Goal: Transaction & Acquisition: Purchase product/service

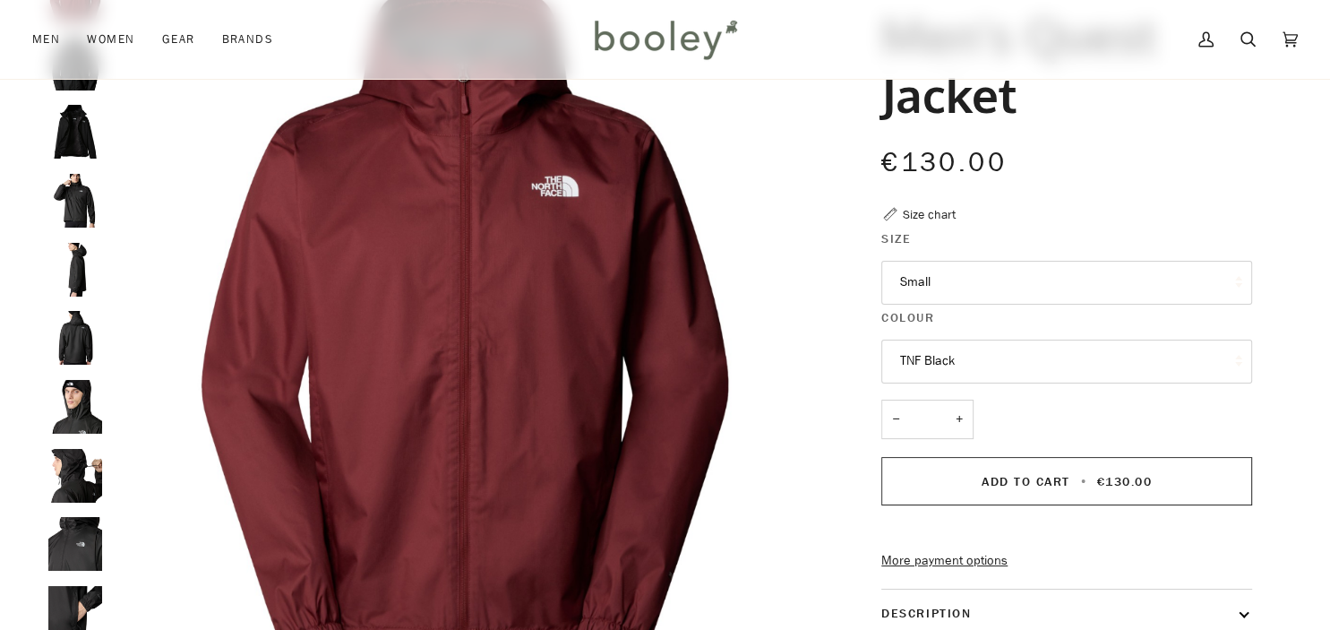
scroll to position [151, 0]
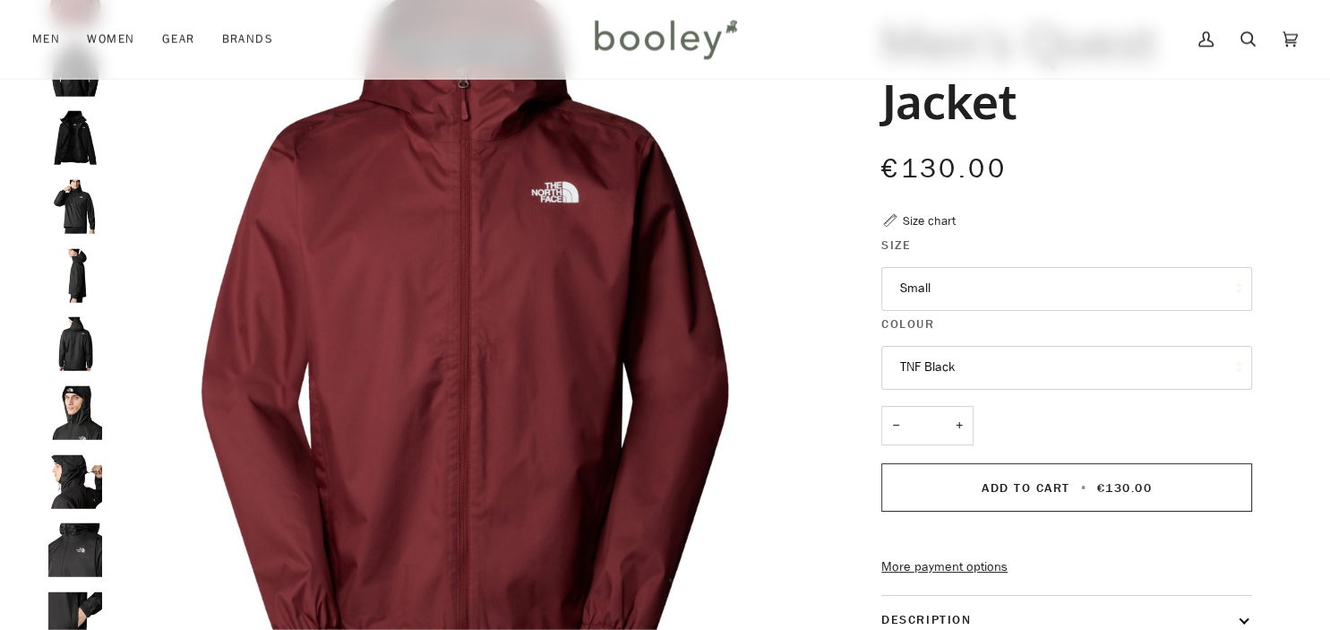
click at [1076, 369] on button "TNF Black" at bounding box center [1066, 368] width 371 height 44
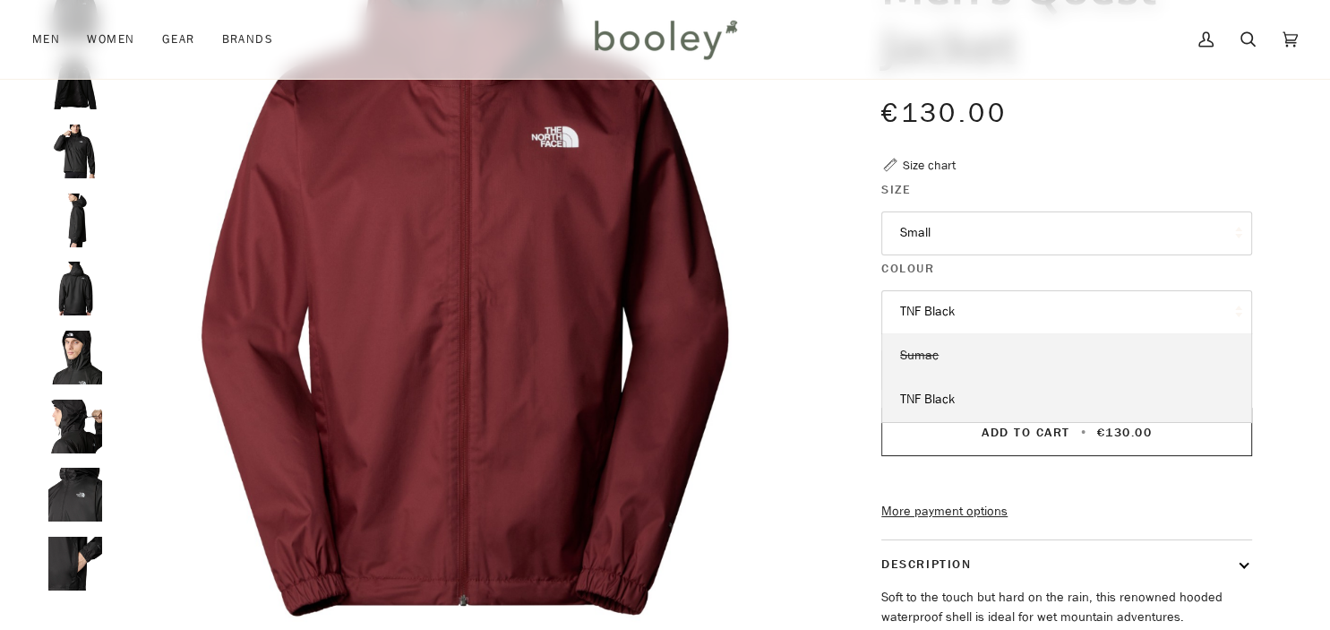
scroll to position [177, 0]
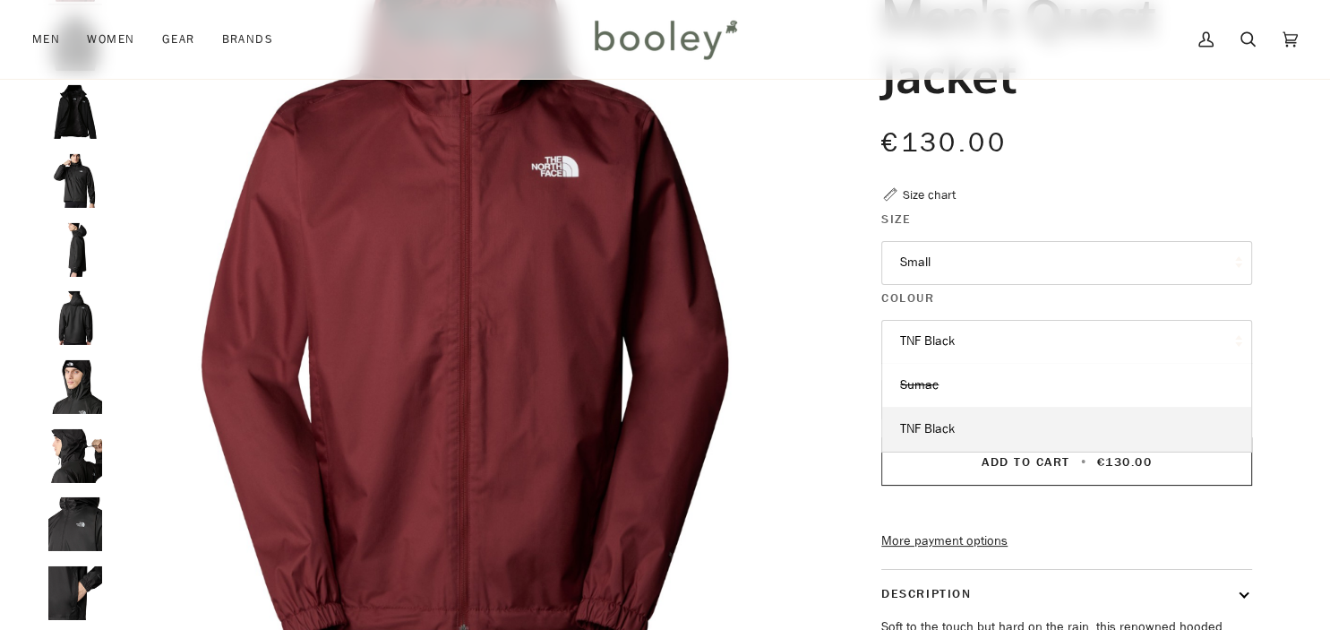
click at [1030, 338] on button "TNF Black" at bounding box center [1066, 342] width 371 height 44
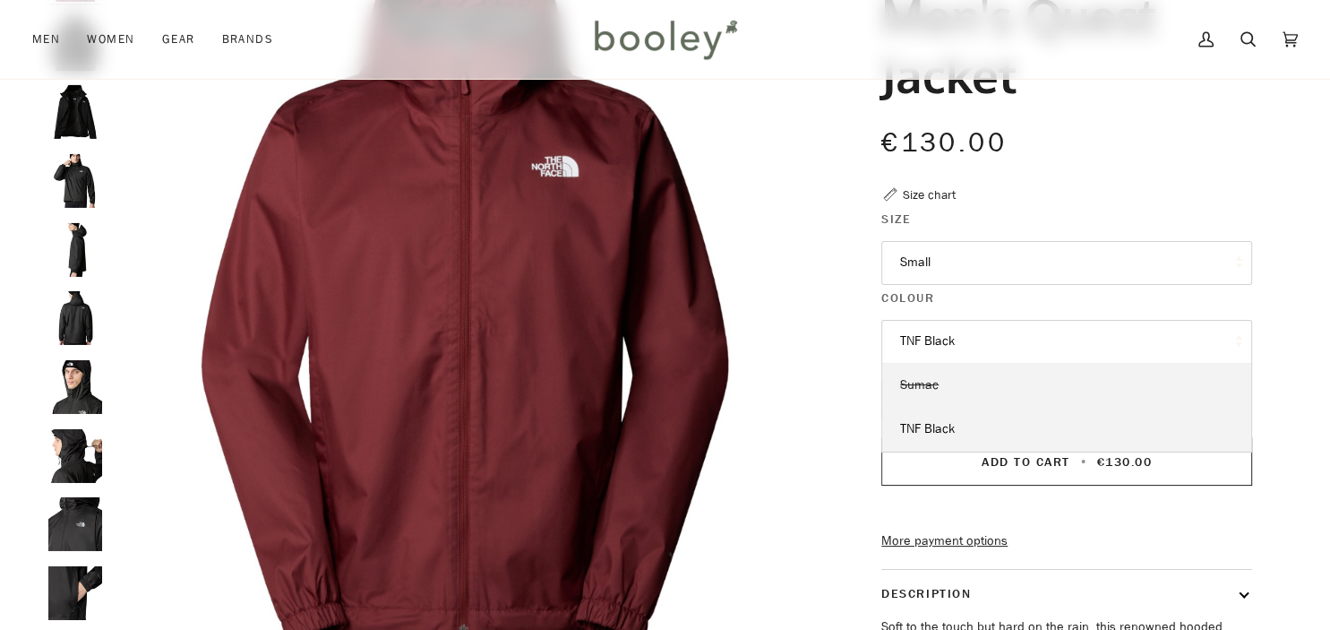
click at [1009, 386] on link "Sumac" at bounding box center [1066, 385] width 369 height 45
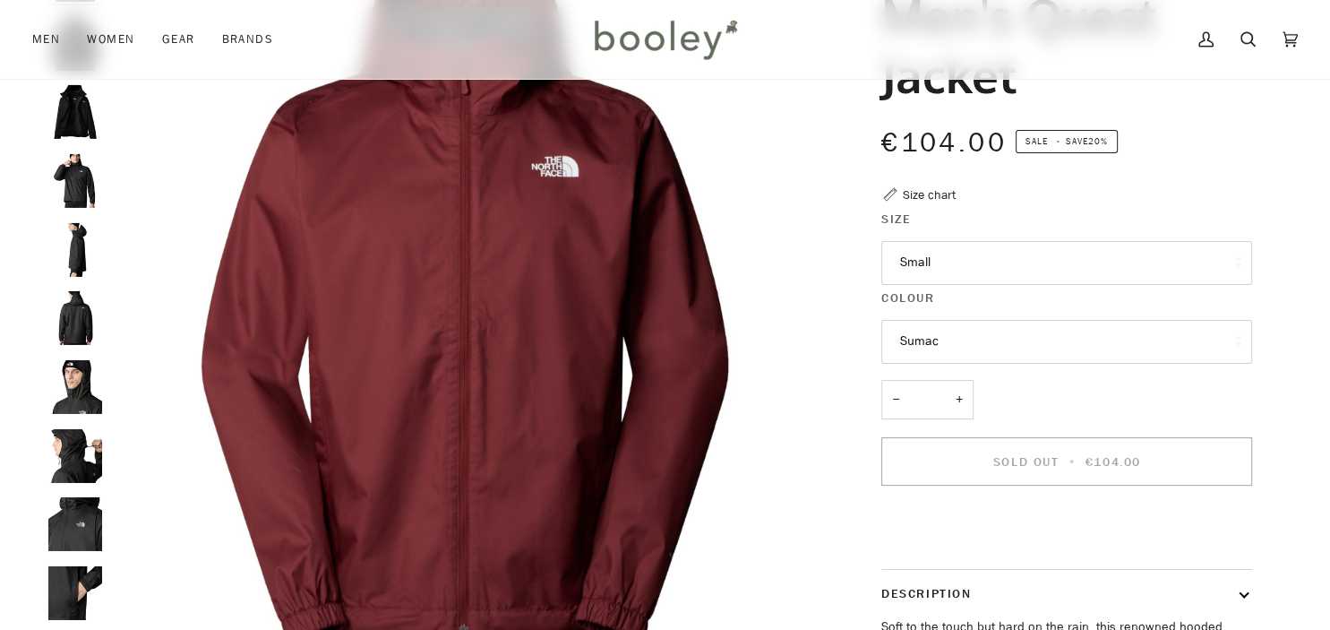
click at [1020, 333] on button "Sumac" at bounding box center [1066, 342] width 371 height 44
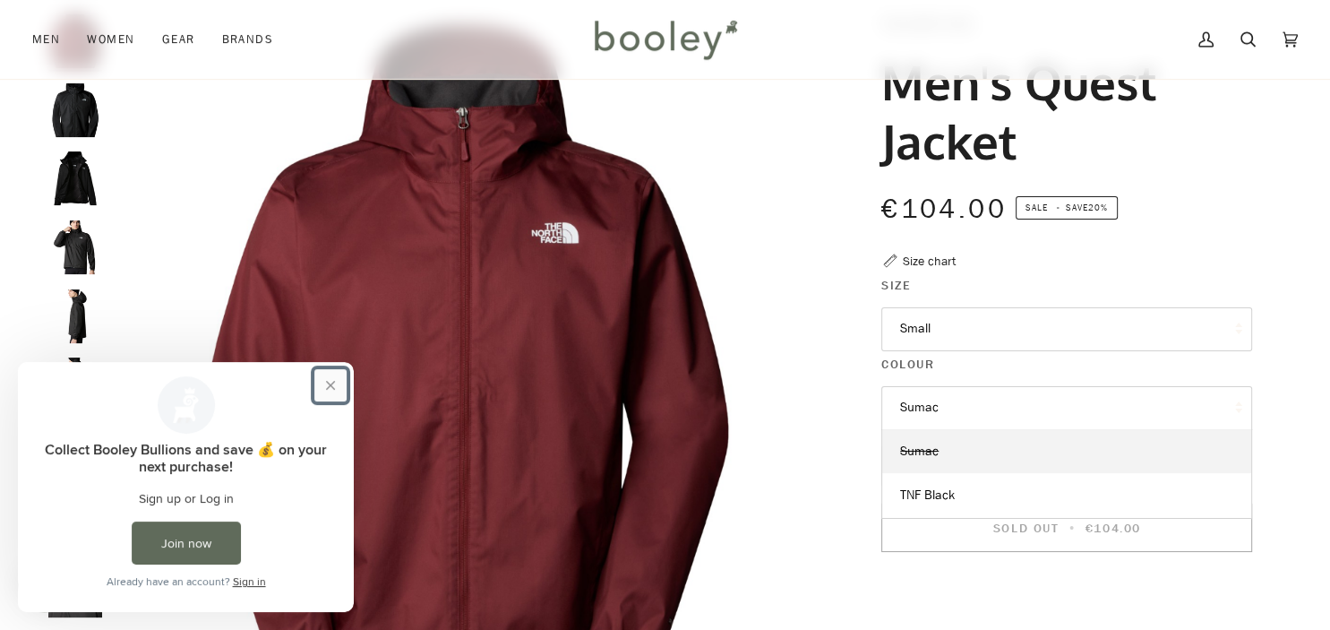
click at [339, 386] on button "Close prompt" at bounding box center [330, 385] width 32 height 32
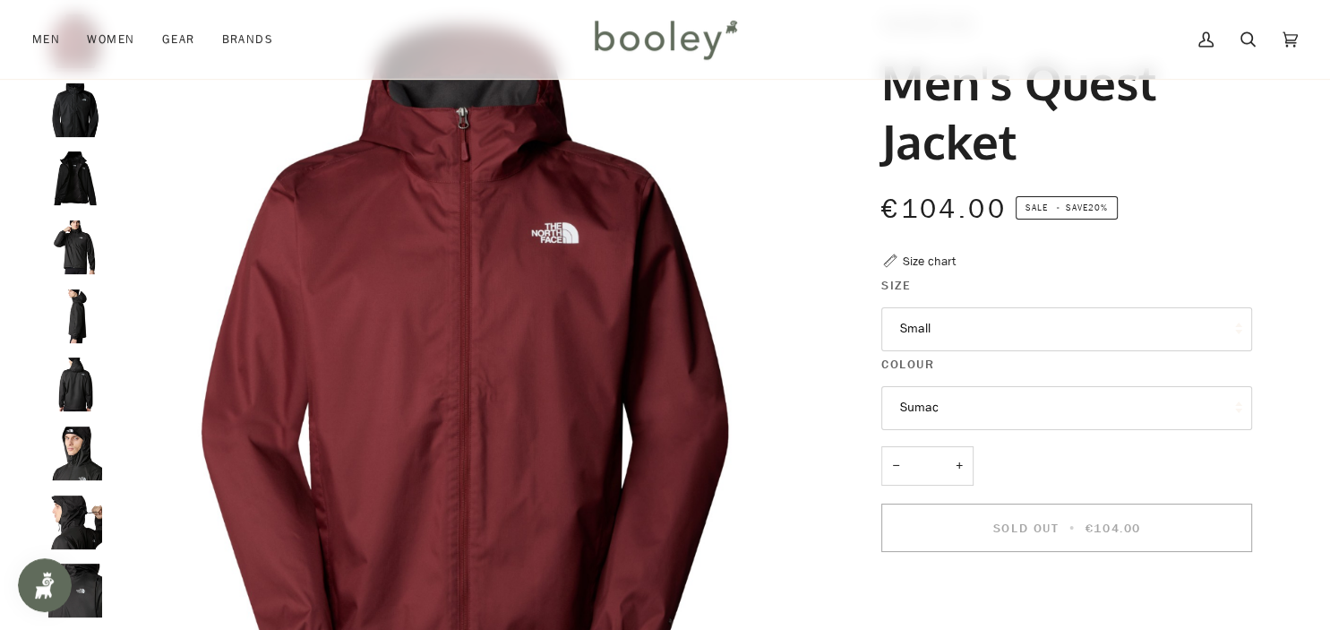
click at [80, 258] on img "The North Face Men's Quest Jacket TNF Black - Booley Galway" at bounding box center [75, 247] width 54 height 54
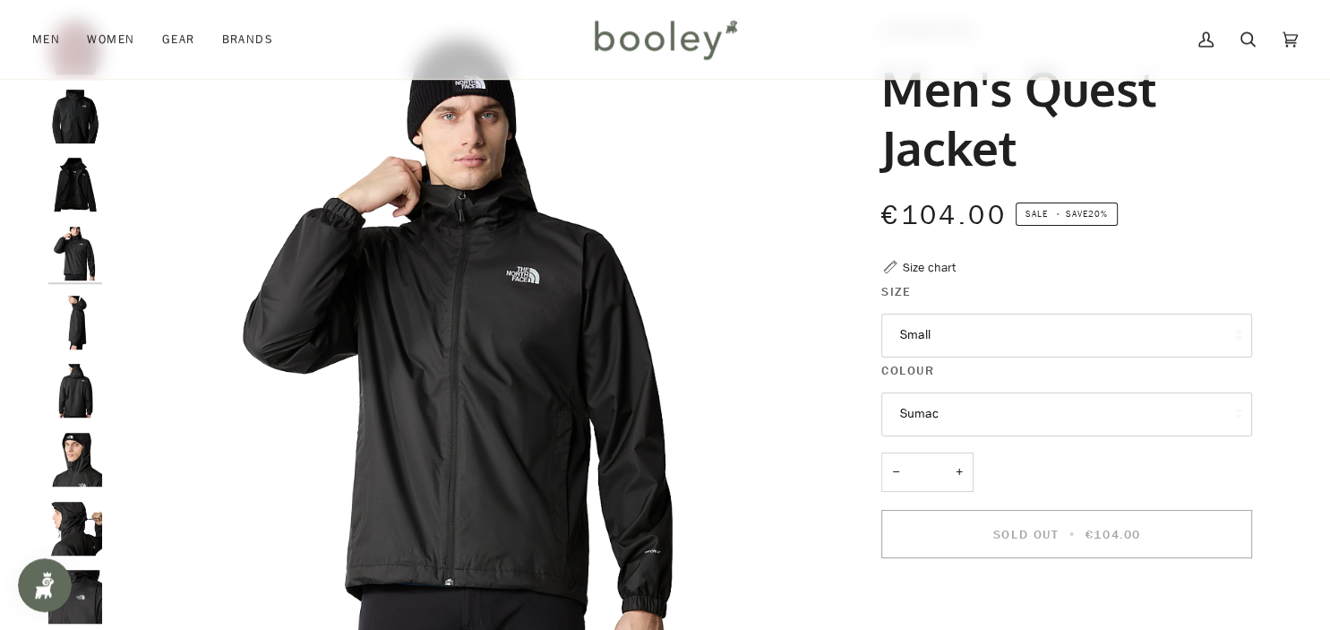
scroll to position [107, 0]
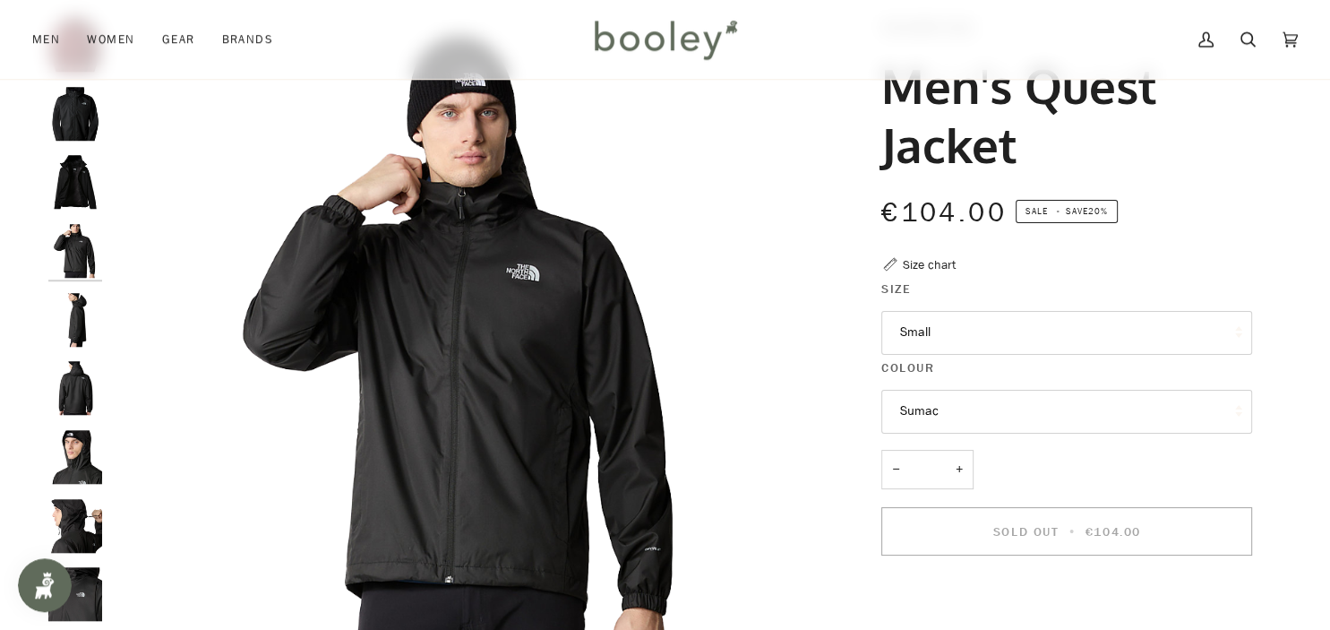
click at [1004, 404] on button "Sumac" at bounding box center [1066, 412] width 371 height 44
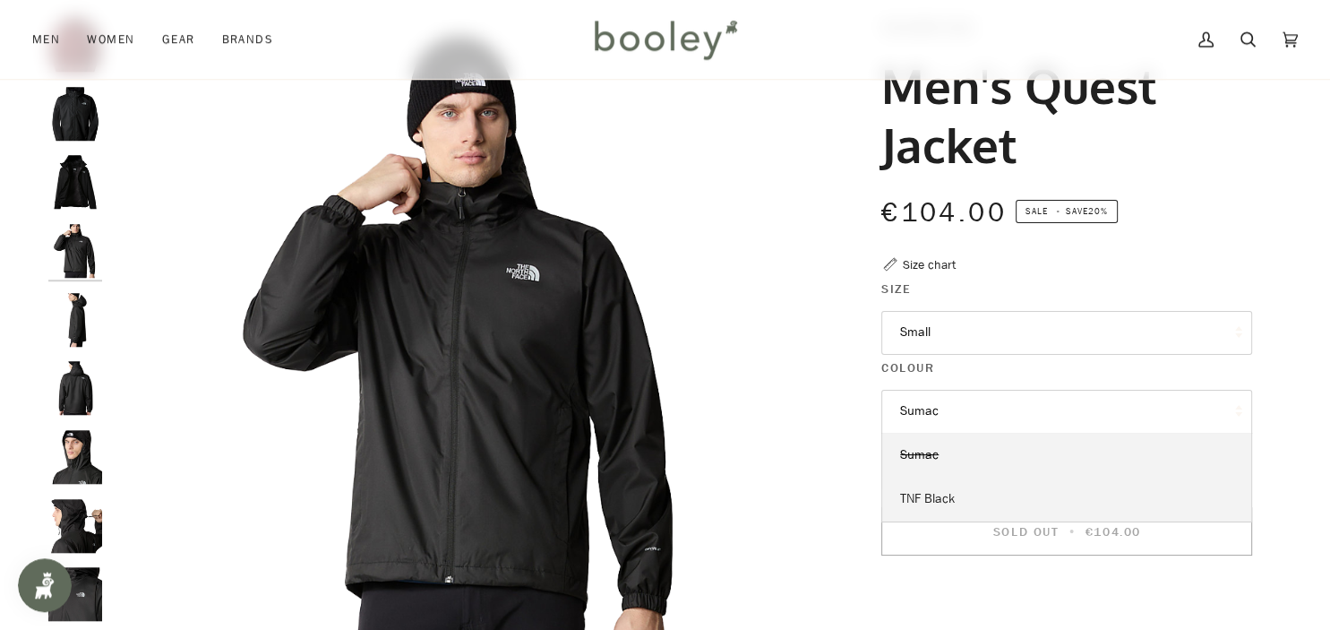
click at [980, 492] on link "TNF Black" at bounding box center [1066, 499] width 369 height 45
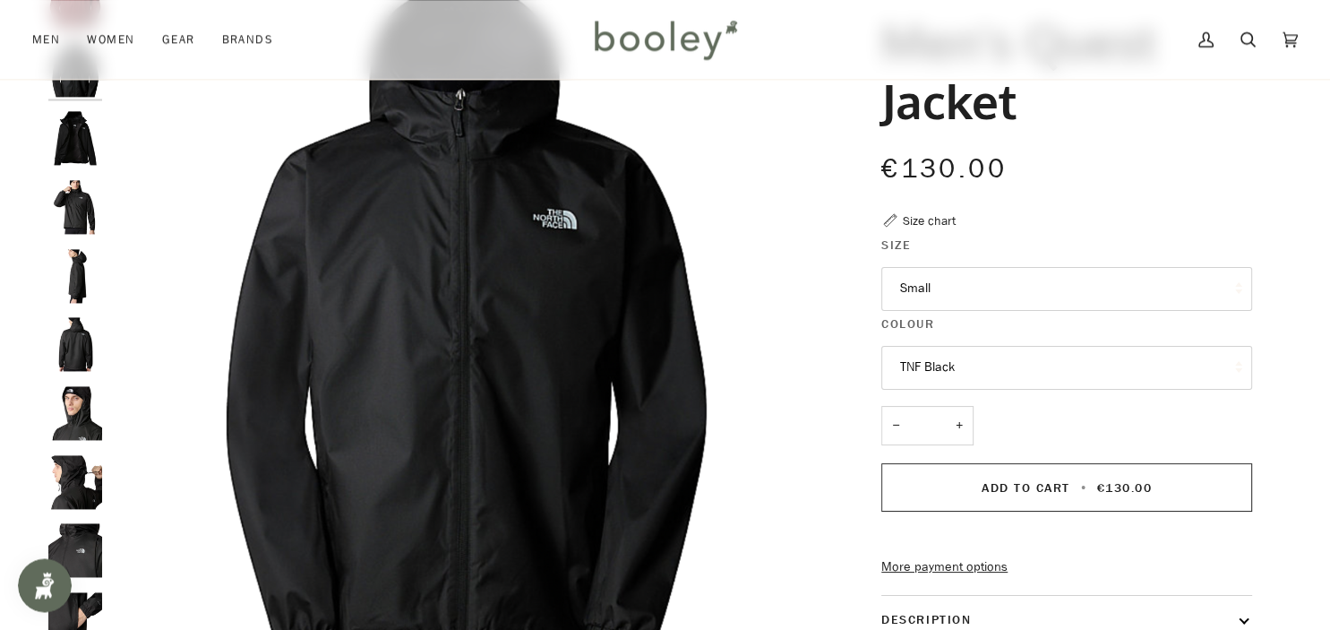
scroll to position [150, 0]
click at [77, 211] on img "The North Face Men's Quest Jacket TNF Black - Booley Galway" at bounding box center [75, 208] width 54 height 54
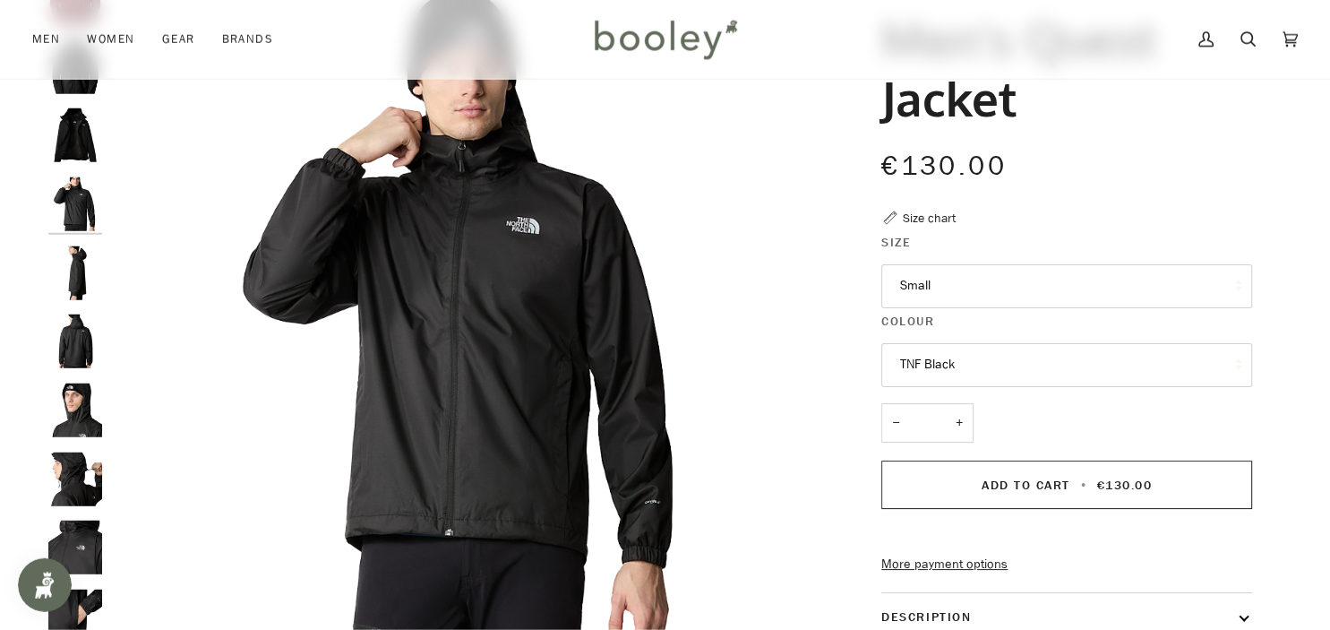
scroll to position [153, 0]
click at [93, 269] on img "The North Face Men's Quest Jacket TNF Black - Booley Galway" at bounding box center [75, 274] width 54 height 54
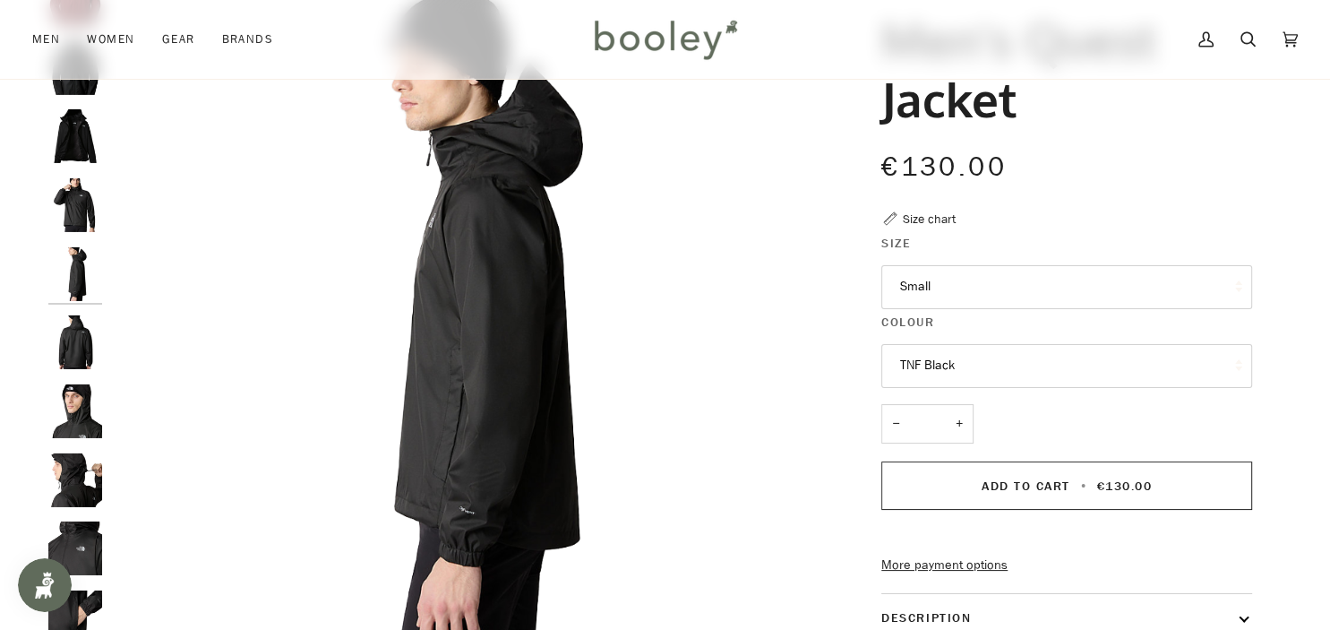
click at [66, 339] on img "The North Face Men's Quest Jacket TNF Black - Booley Galway" at bounding box center [75, 342] width 54 height 54
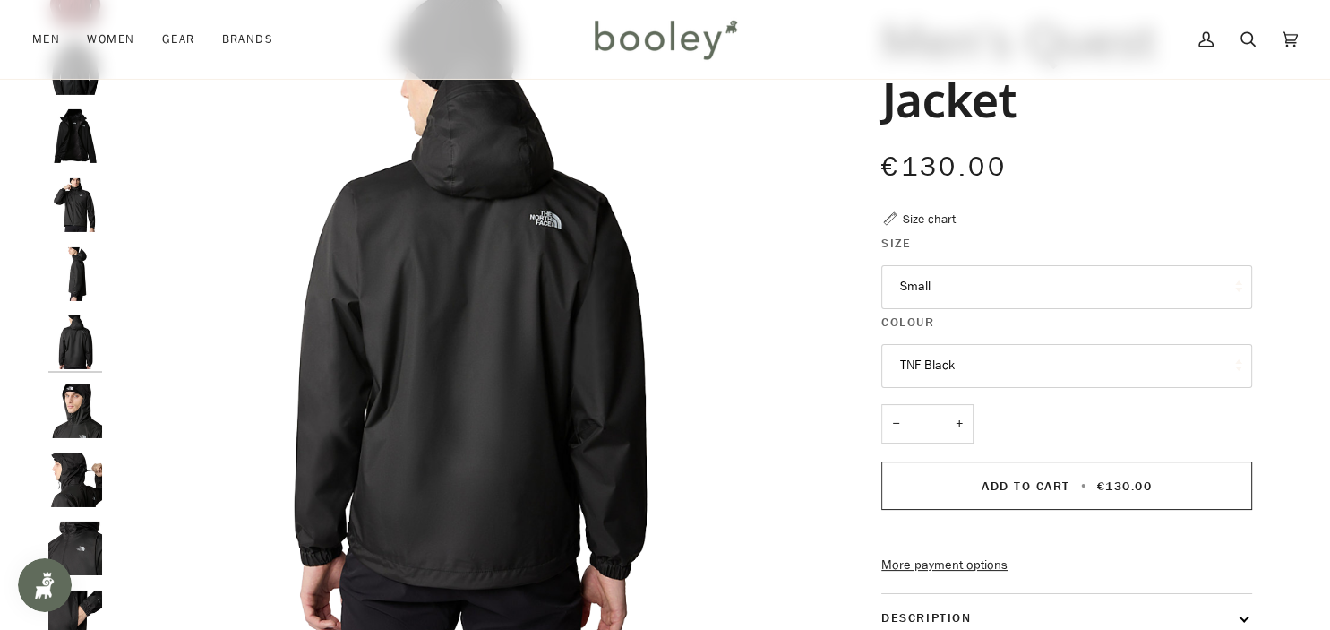
click at [81, 433] on img "The North Face Men's Quest Jacket TNF Black - Booley Galway" at bounding box center [75, 411] width 54 height 54
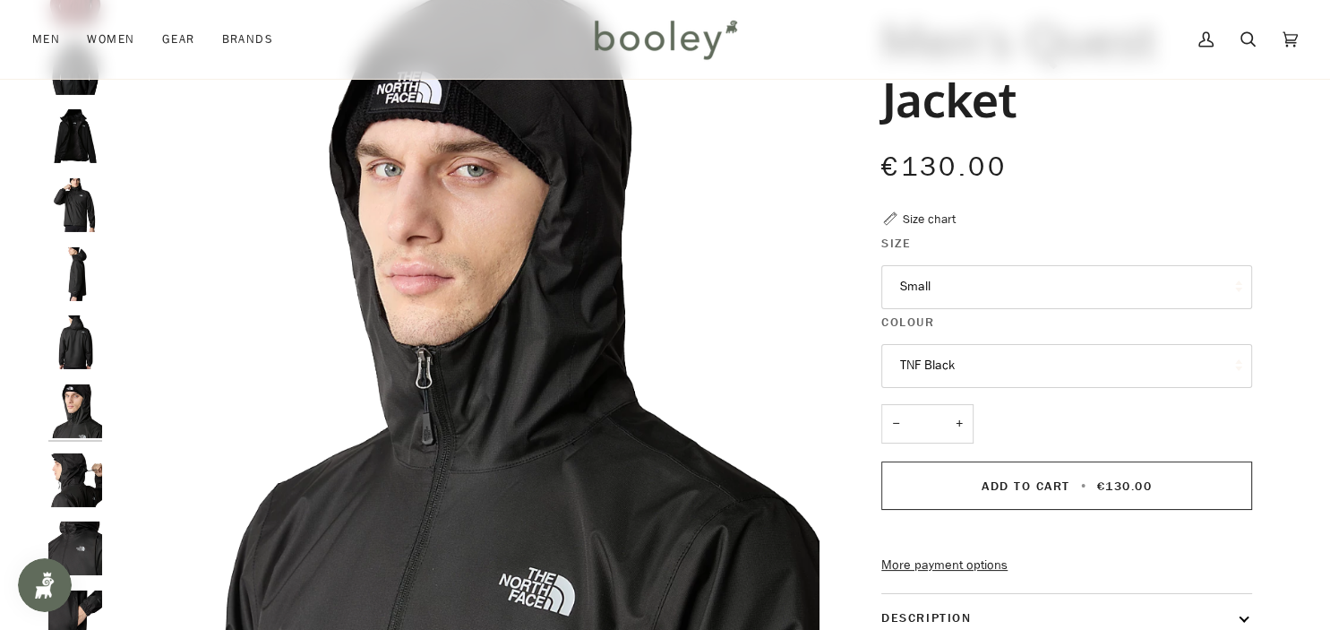
click at [82, 469] on img "The North Face Men's Quest Jacket TNF Black - Booley Galway" at bounding box center [75, 480] width 54 height 54
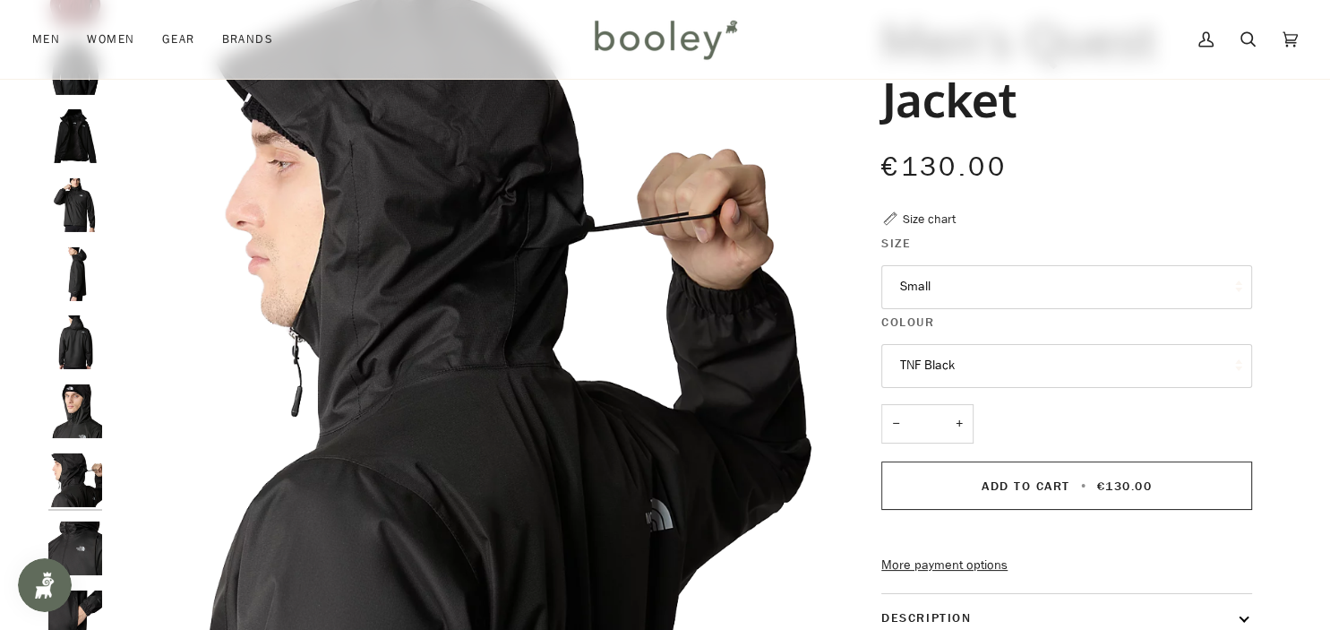
click at [82, 559] on img "The North Face Men's Quest Jacket TNF Black - Booley Galway" at bounding box center [75, 548] width 54 height 54
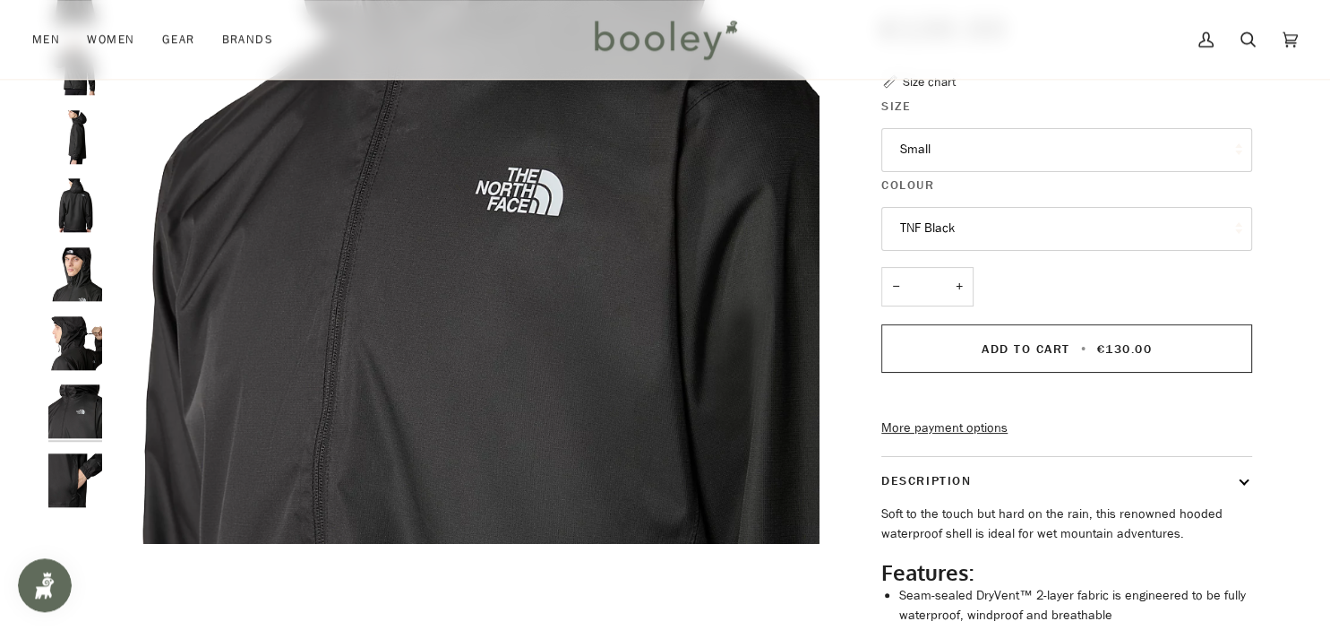
scroll to position [305, 0]
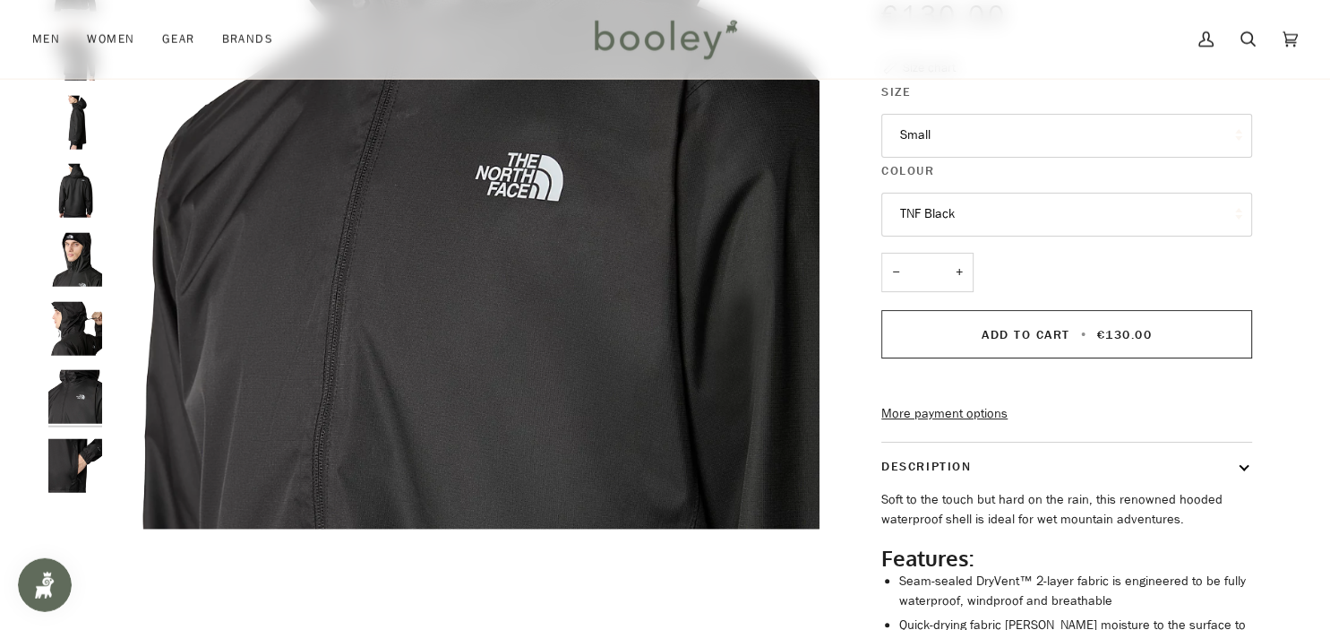
click at [85, 408] on img "The North Face Men's Quest Jacket TNF Black - Booley Galway" at bounding box center [75, 397] width 54 height 54
click at [79, 467] on img "The North Face Men's Quest Jacket TNF Black - Booley Galway" at bounding box center [75, 466] width 54 height 54
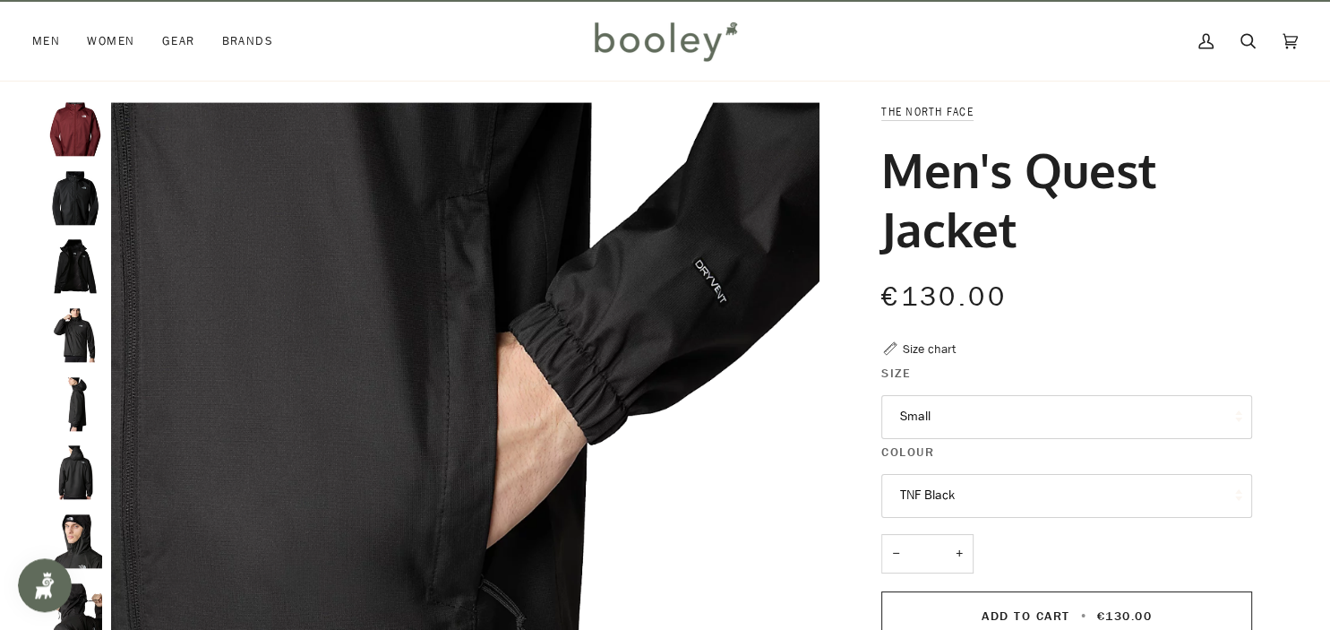
scroll to position [47, 0]
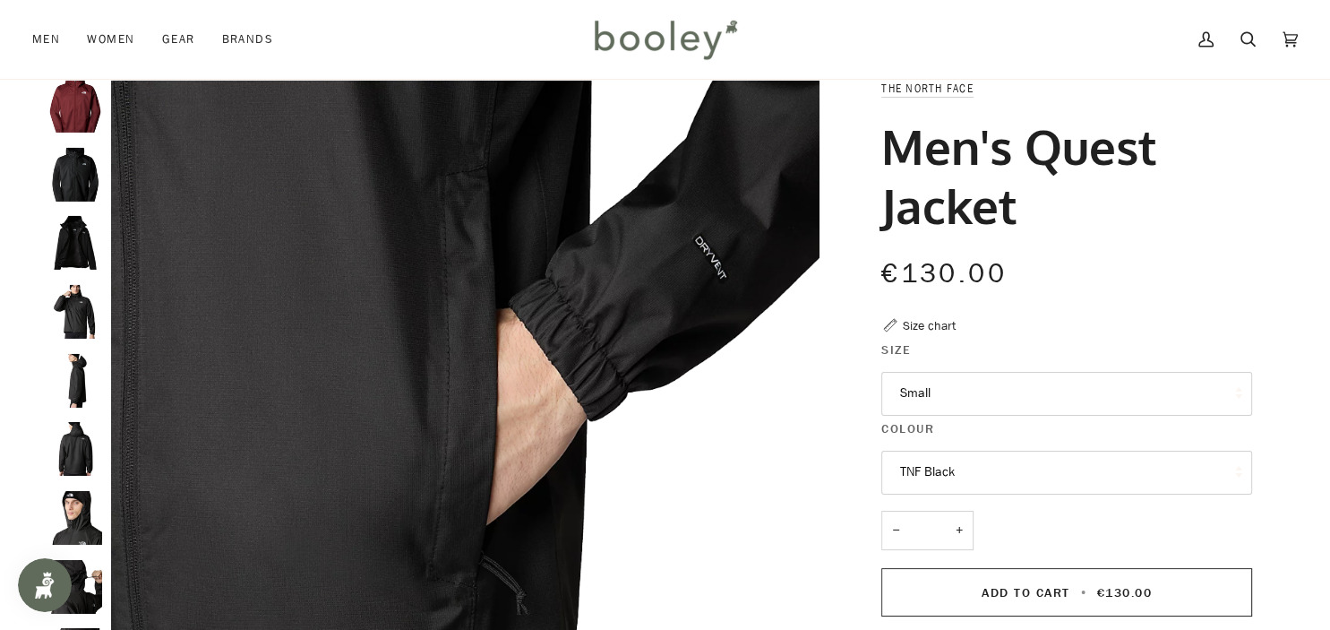
click at [1073, 399] on button "Small" at bounding box center [1066, 394] width 371 height 44
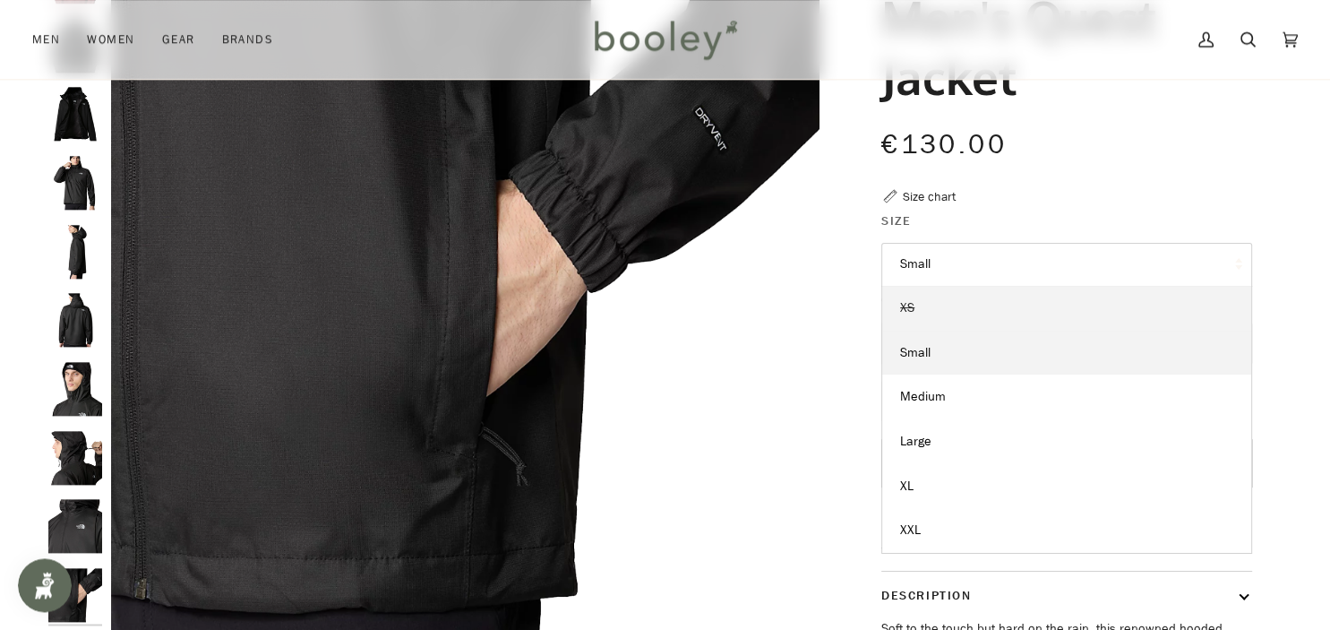
scroll to position [176, 0]
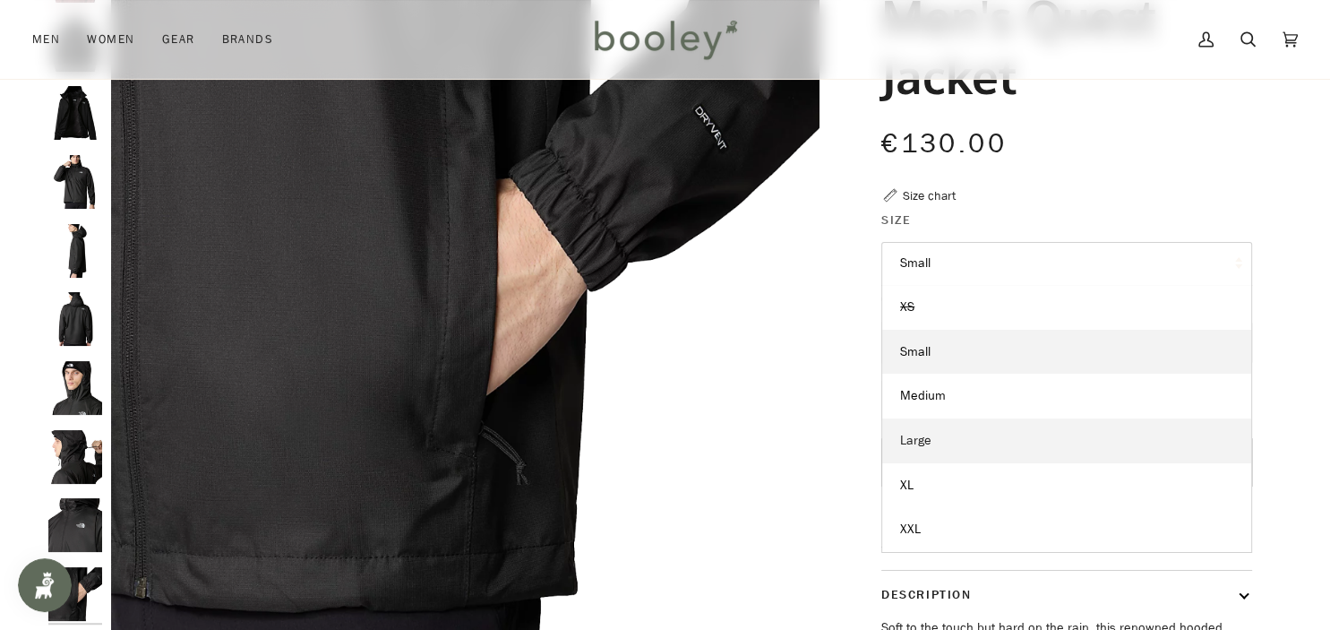
click at [1076, 455] on link "Large" at bounding box center [1066, 440] width 369 height 45
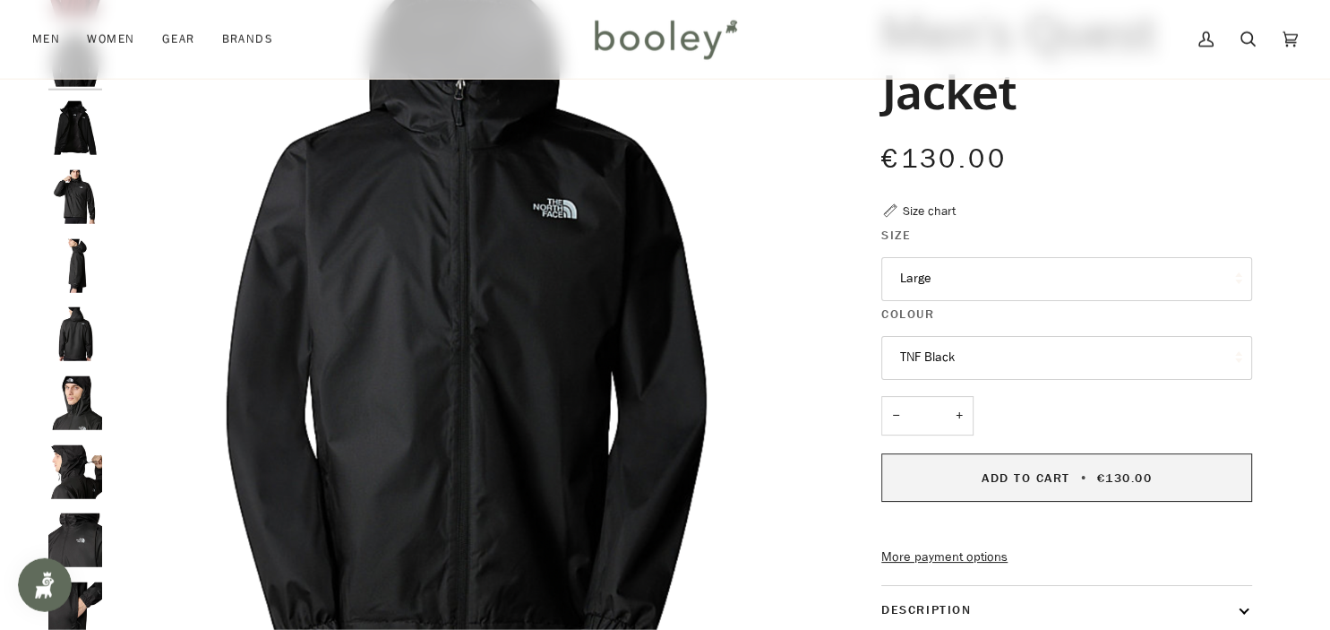
scroll to position [161, 0]
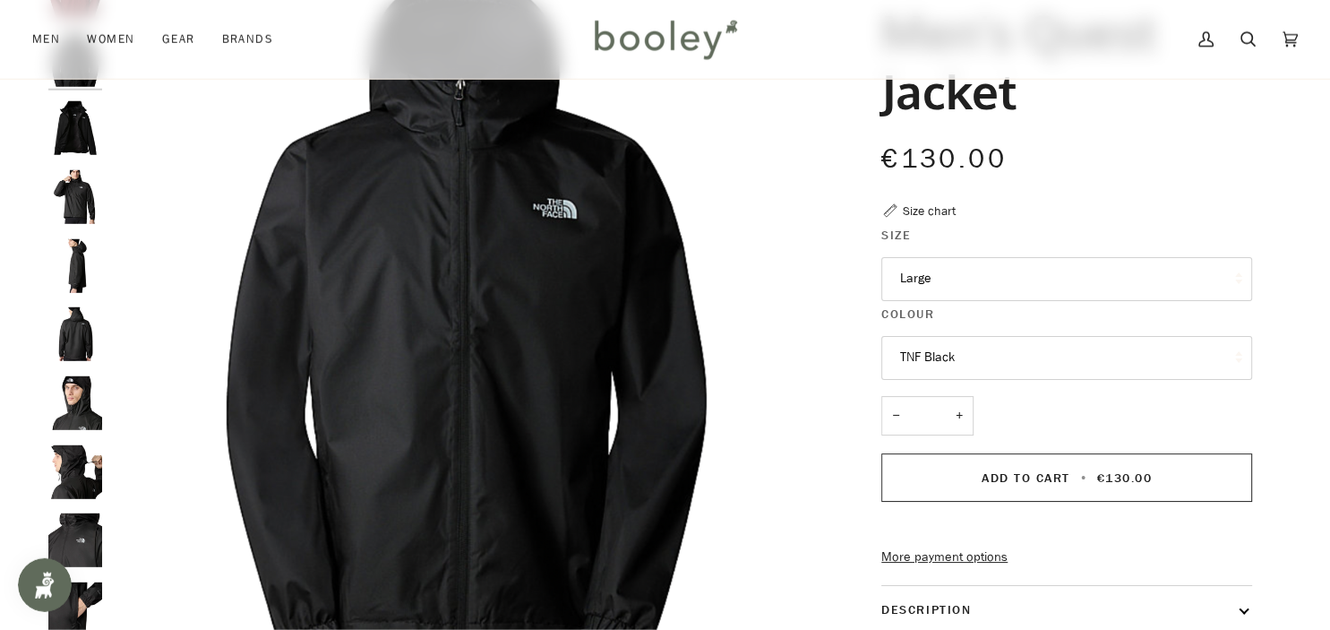
click at [931, 215] on div "Size chart" at bounding box center [929, 211] width 53 height 19
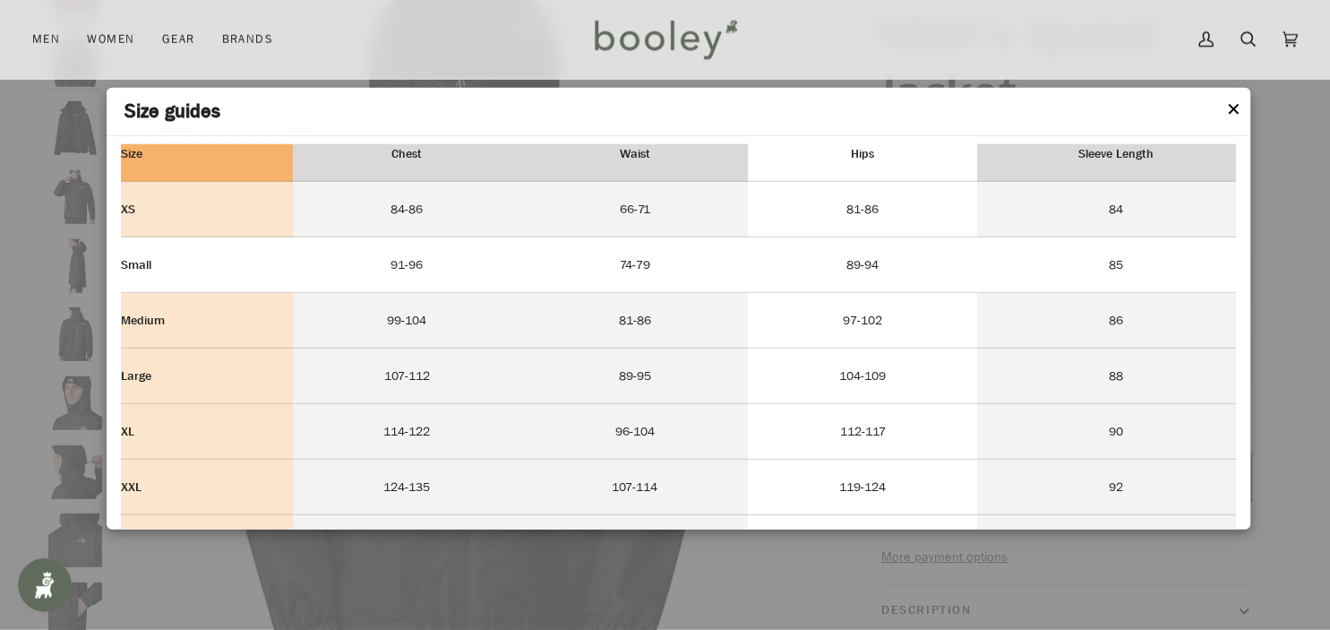
scroll to position [145, 0]
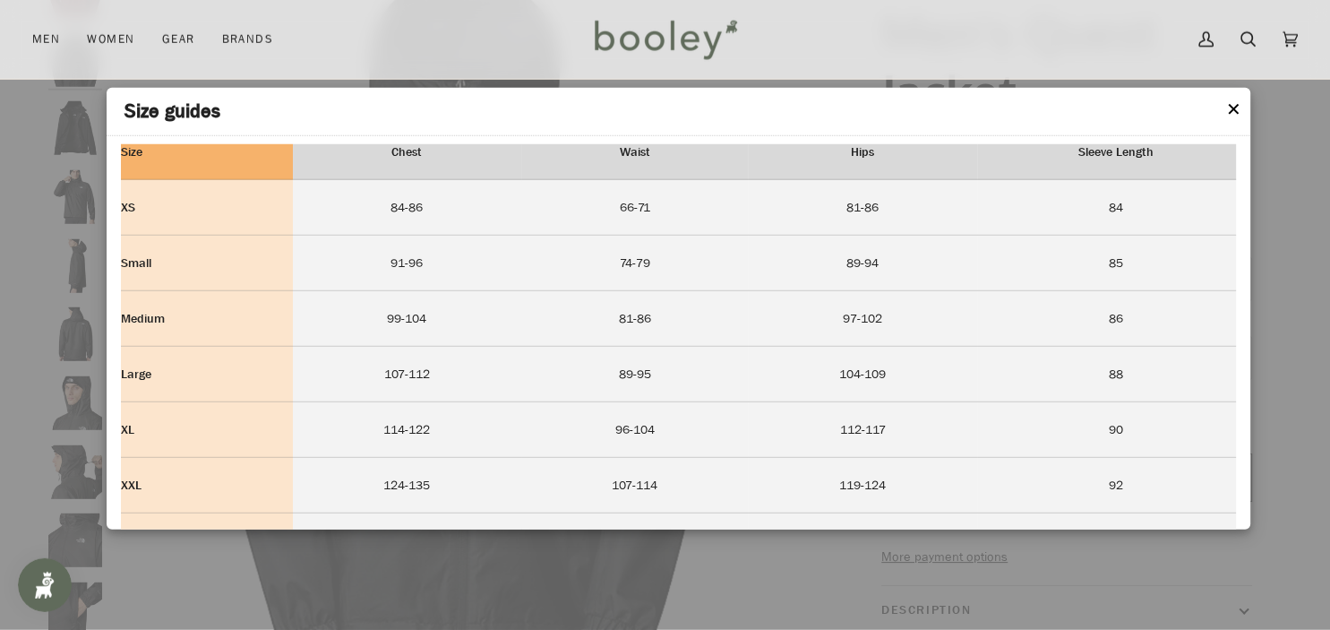
click at [1235, 107] on button "✕" at bounding box center [1233, 110] width 15 height 27
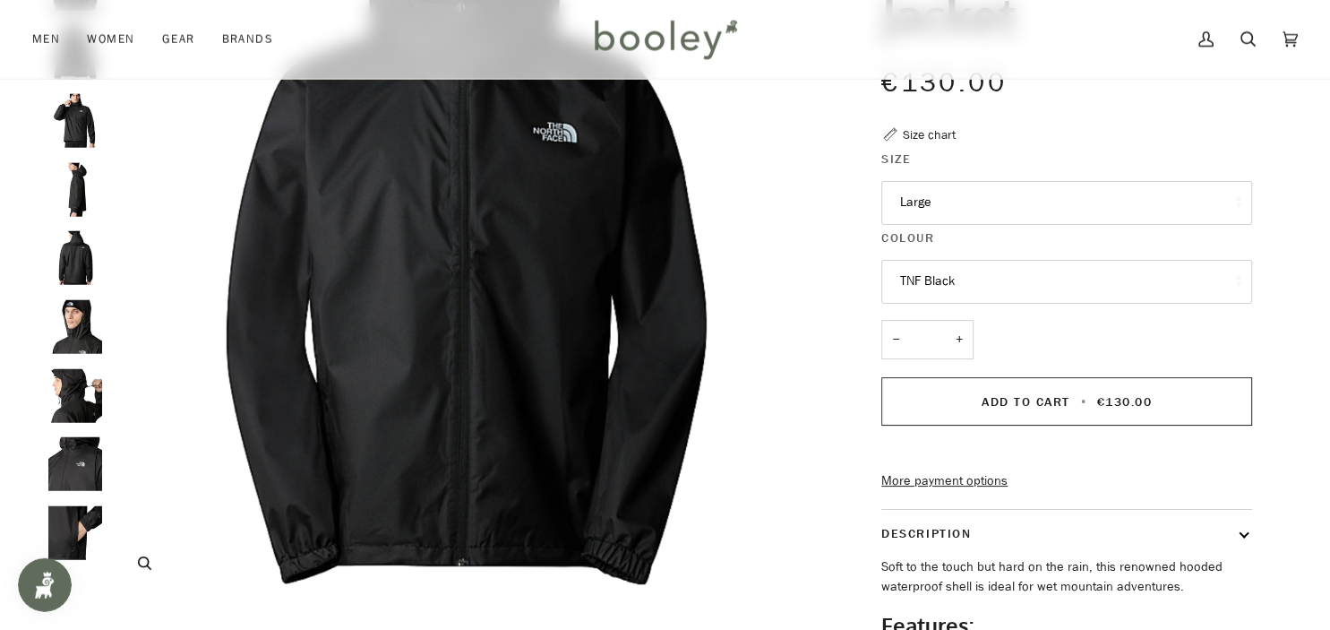
scroll to position [249, 0]
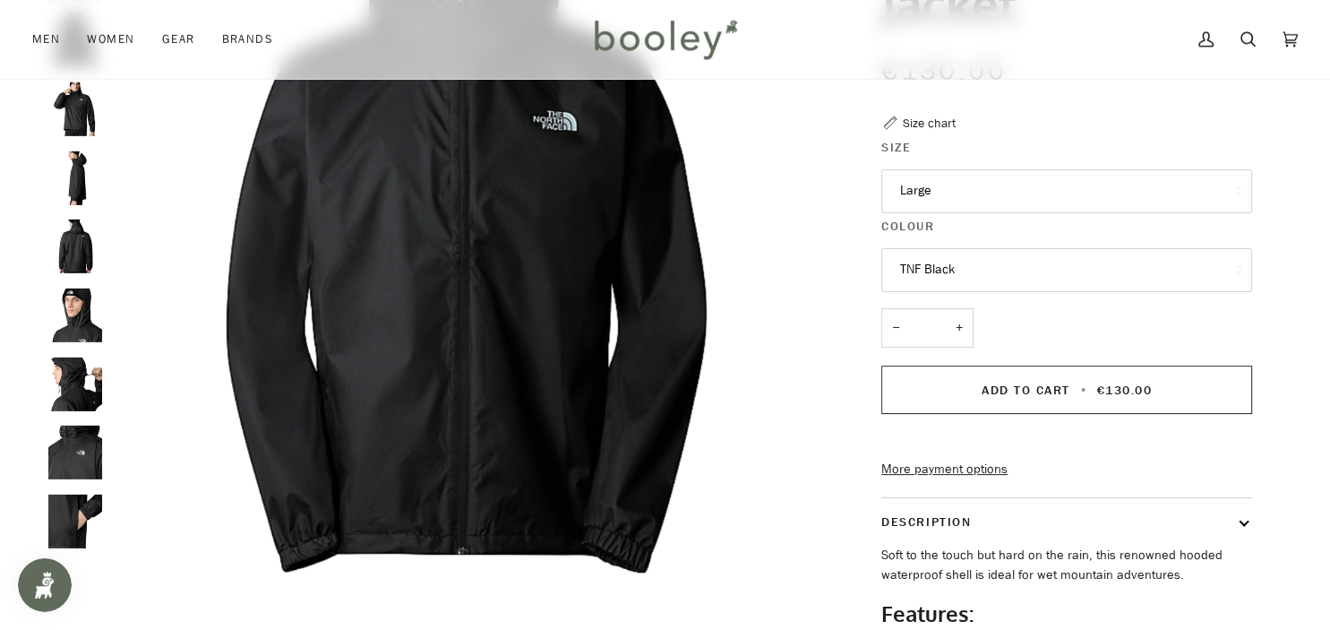
click at [987, 117] on div "The North Face Men's Quest Jacket €130.00 Sale • Save 20% Size chart Size Large…" at bounding box center [1050, 350] width 403 height 949
